Goal: Task Accomplishment & Management: Use online tool/utility

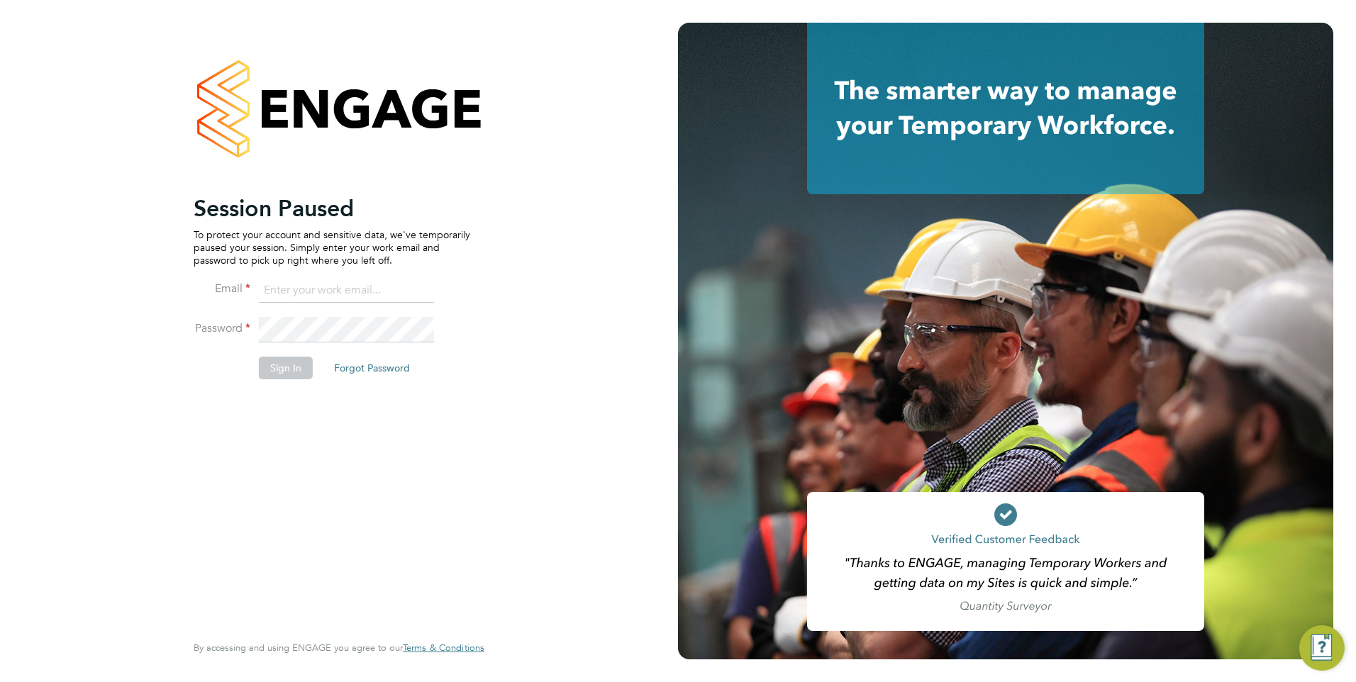
type input "[EMAIL_ADDRESS][DOMAIN_NAME]"
click at [275, 377] on button "Sign In" at bounding box center [286, 368] width 54 height 23
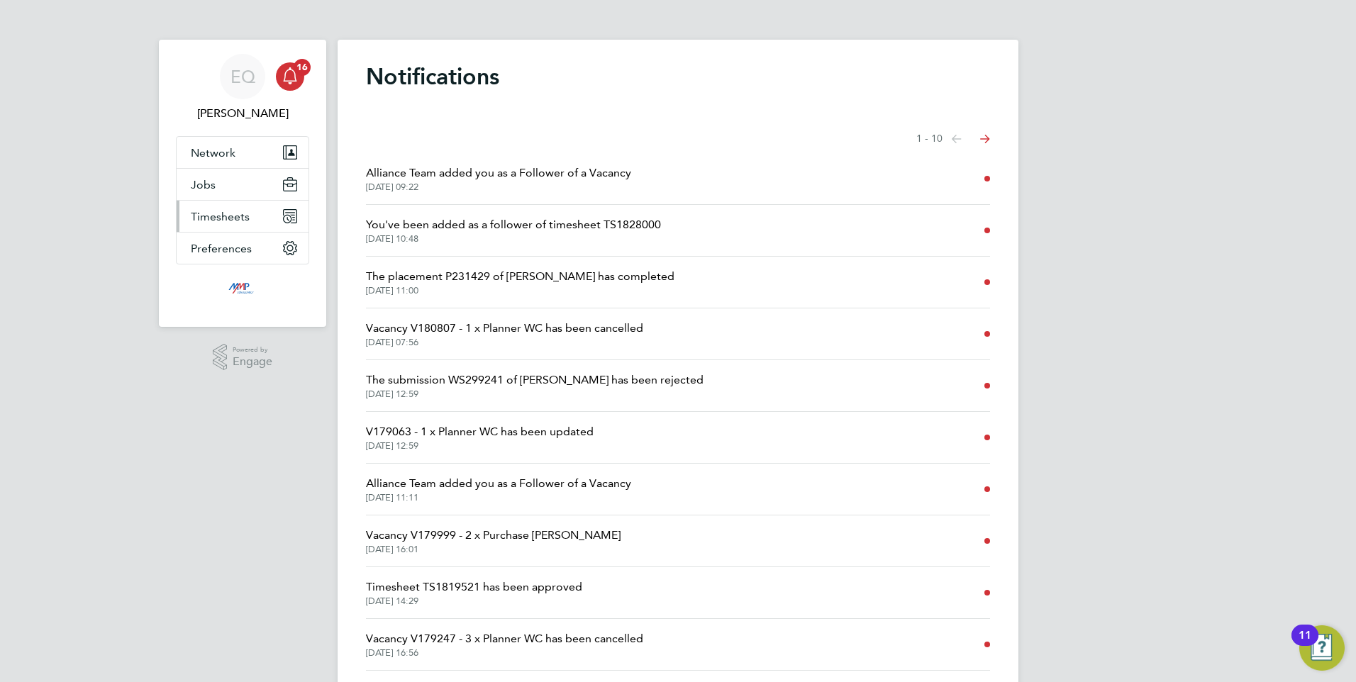
click at [220, 226] on button "Timesheets" at bounding box center [243, 216] width 132 height 31
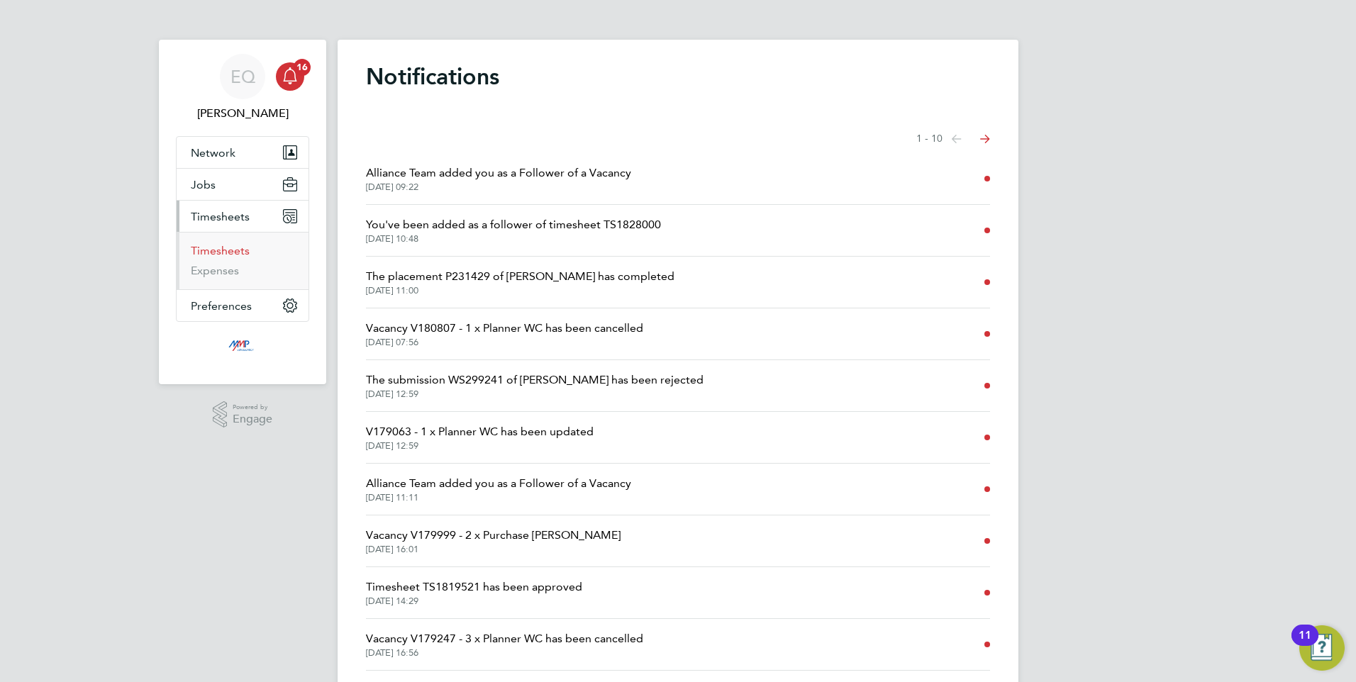
click at [223, 255] on link "Timesheets" at bounding box center [220, 250] width 59 height 13
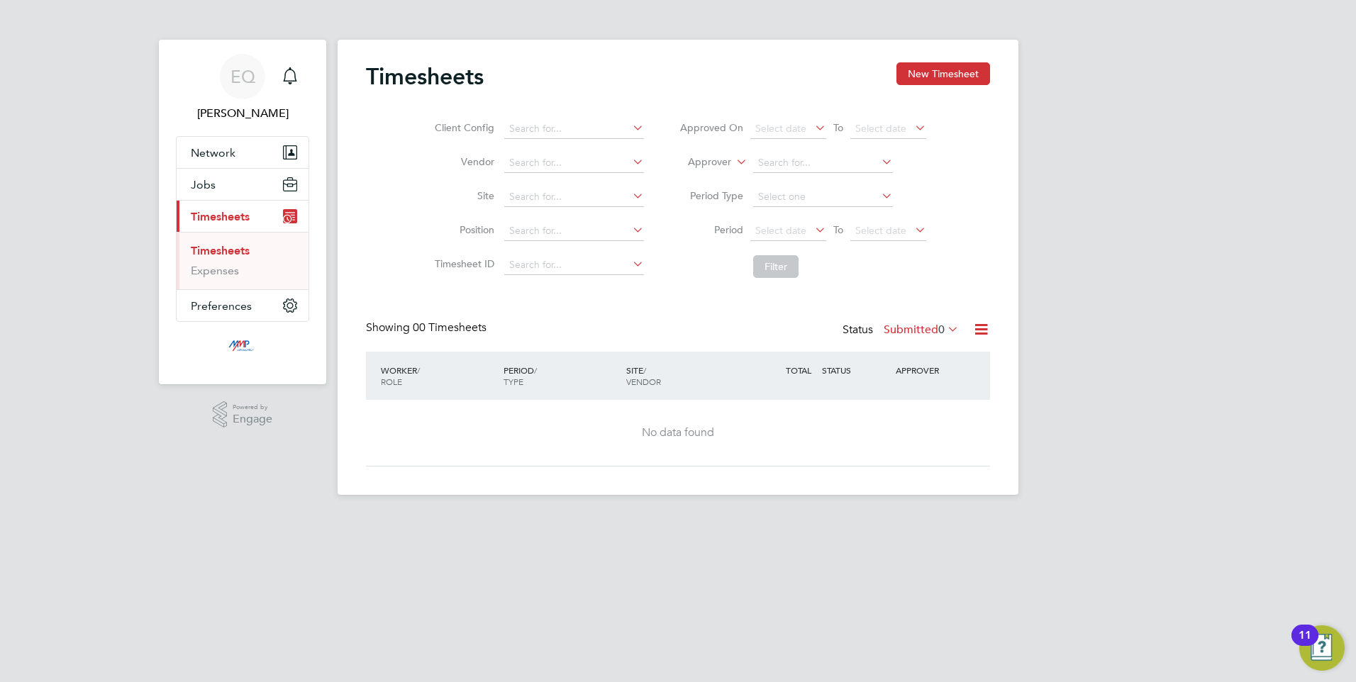
click at [226, 215] on span "Timesheets" at bounding box center [220, 216] width 59 height 13
drag, startPoint x: 209, startPoint y: 194, endPoint x: 211, endPoint y: 201, distance: 8.3
click at [208, 193] on button "Jobs" at bounding box center [243, 184] width 132 height 31
